Goal: Task Accomplishment & Management: Manage account settings

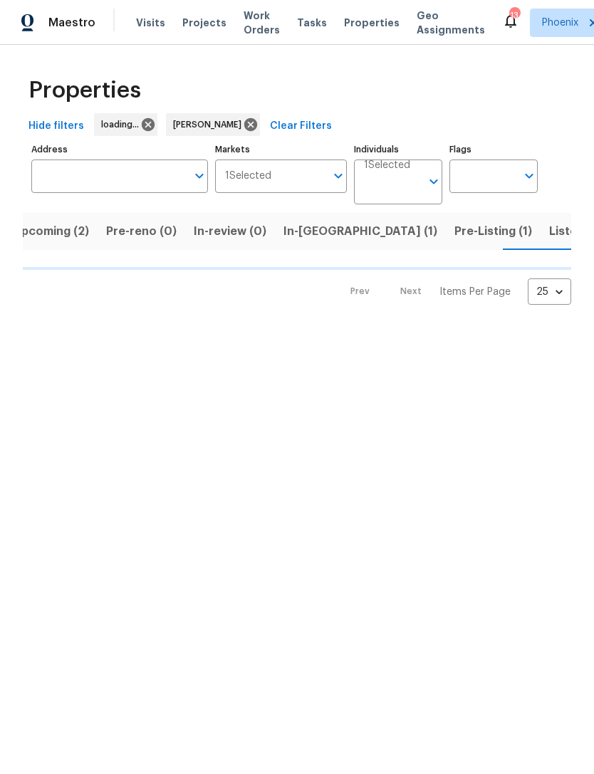
scroll to position [0, 21]
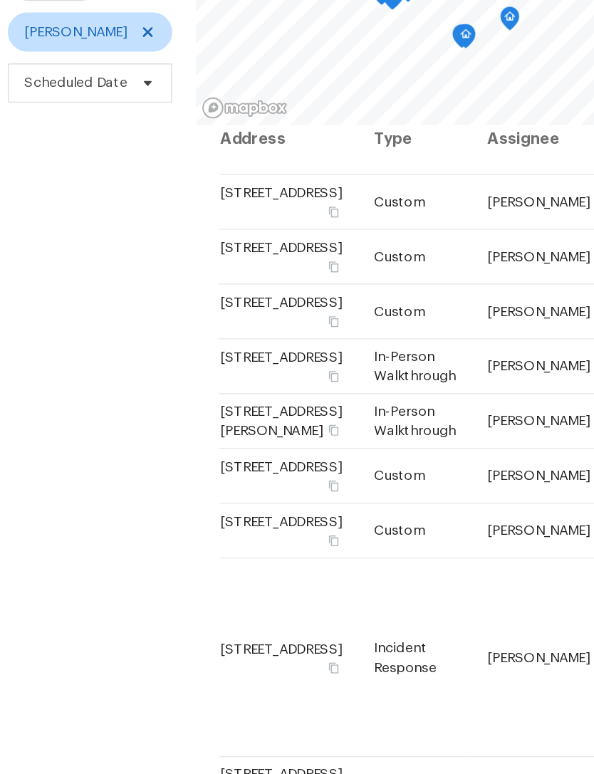
scroll to position [17, 0]
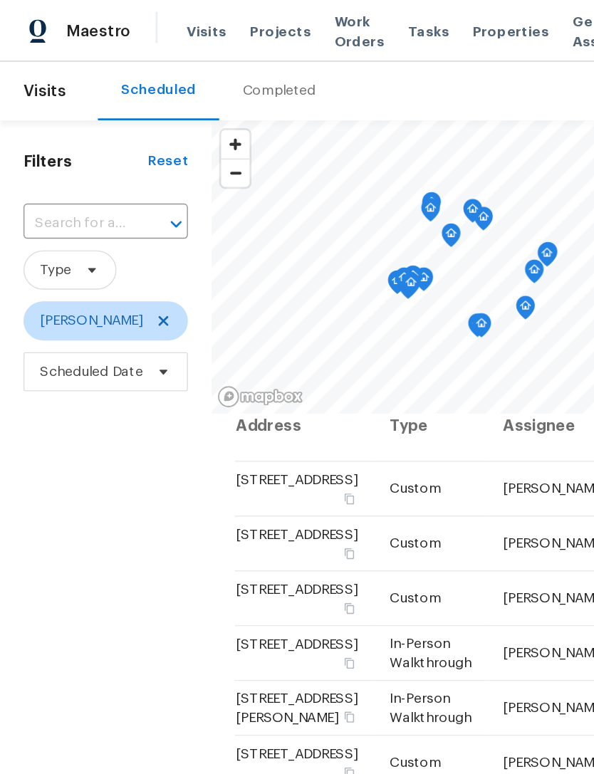
click at [61, 174] on input "text" at bounding box center [57, 163] width 80 height 22
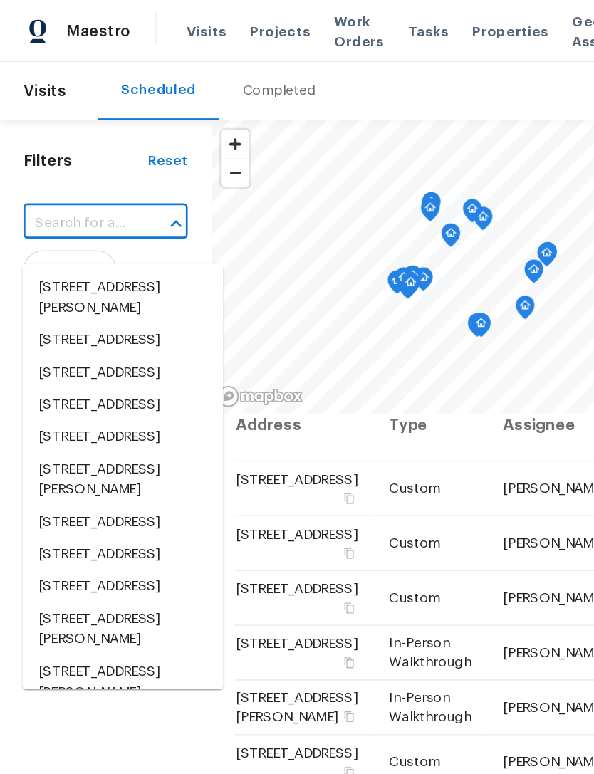
click at [48, 174] on input "text" at bounding box center [57, 163] width 80 height 22
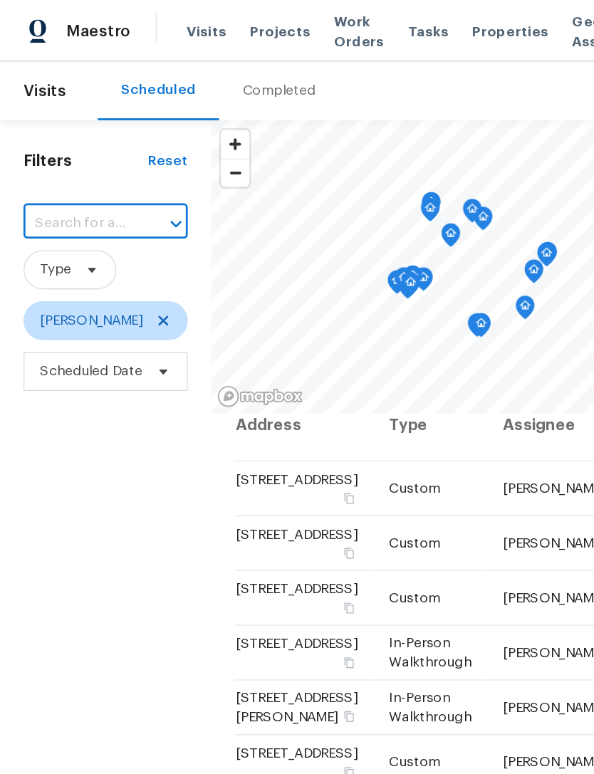
paste input "[STREET_ADDRESS]"
type input "[STREET_ADDRESS]"
click at [86, 217] on li "[STREET_ADDRESS]" at bounding box center [89, 210] width 146 height 24
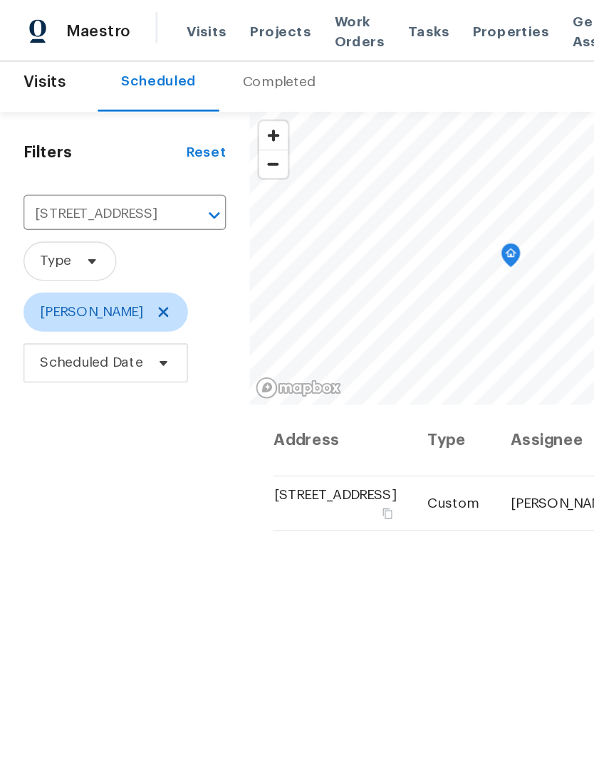
scroll to position [21, 0]
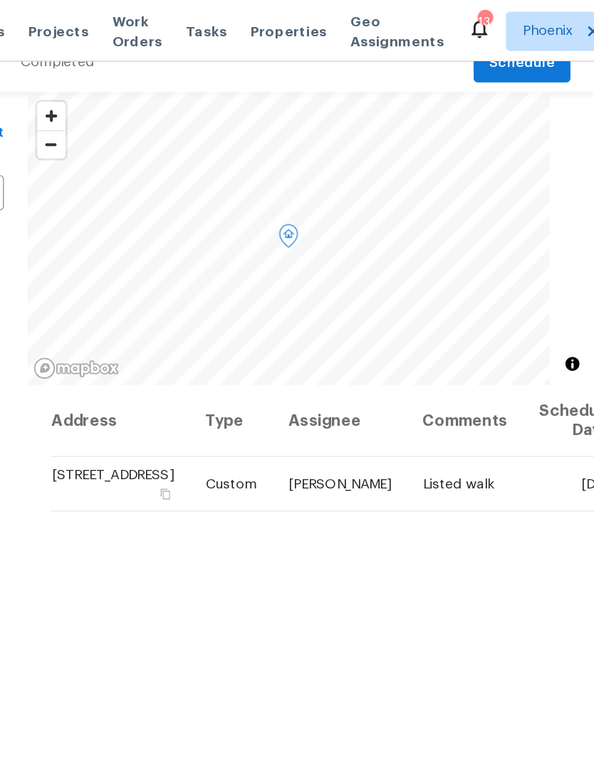
click at [0, 0] on icon at bounding box center [0, 0] width 0 height 0
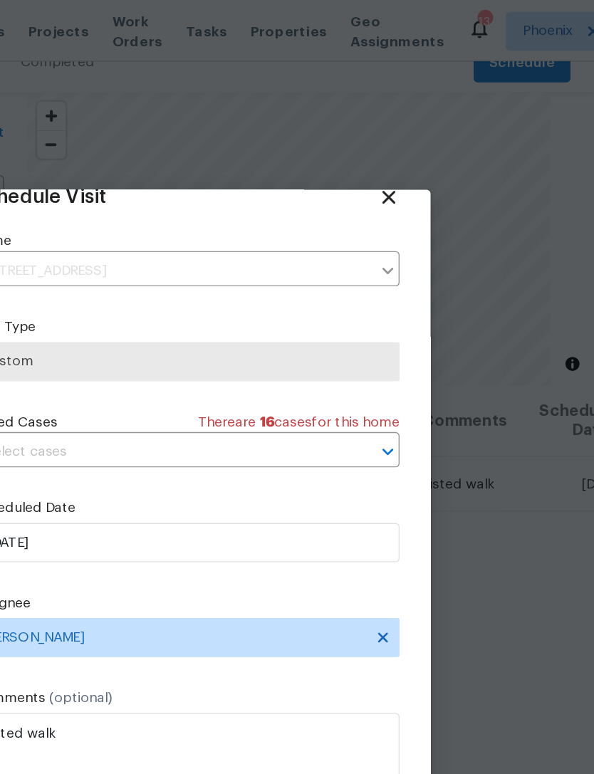
scroll to position [28, 0]
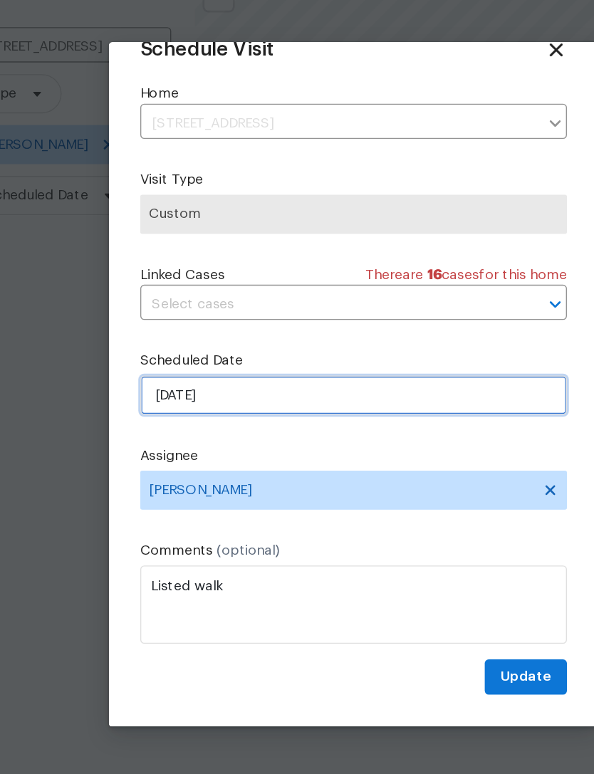
click at [211, 381] on input "[DATE]" at bounding box center [297, 395] width 311 height 28
select select "9"
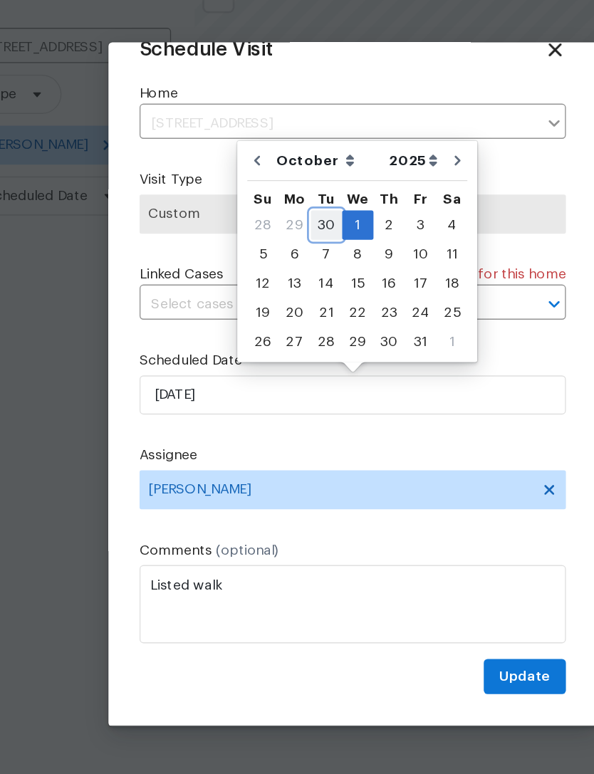
click at [266, 261] on div "30" at bounding box center [277, 271] width 23 height 20
type input "[DATE]"
select select "8"
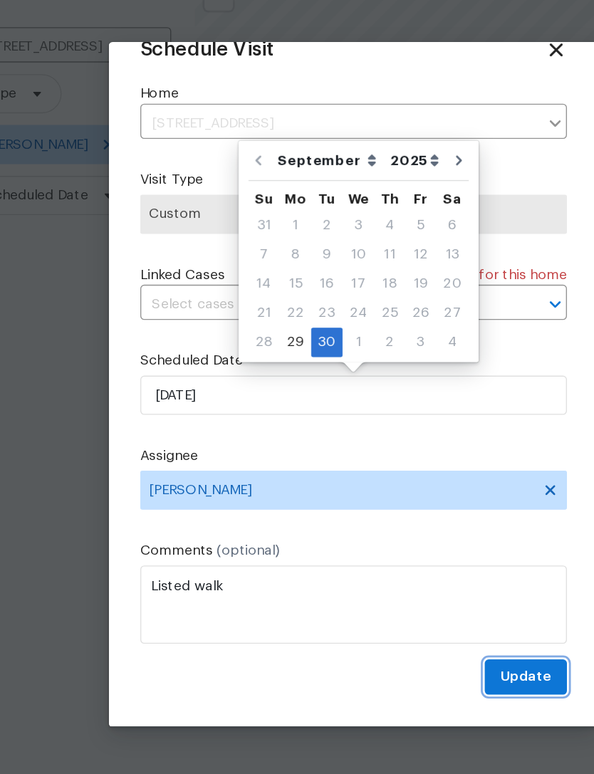
click at [404, 592] on span "Update" at bounding box center [422, 601] width 37 height 18
